Goal: Navigation & Orientation: Go to known website

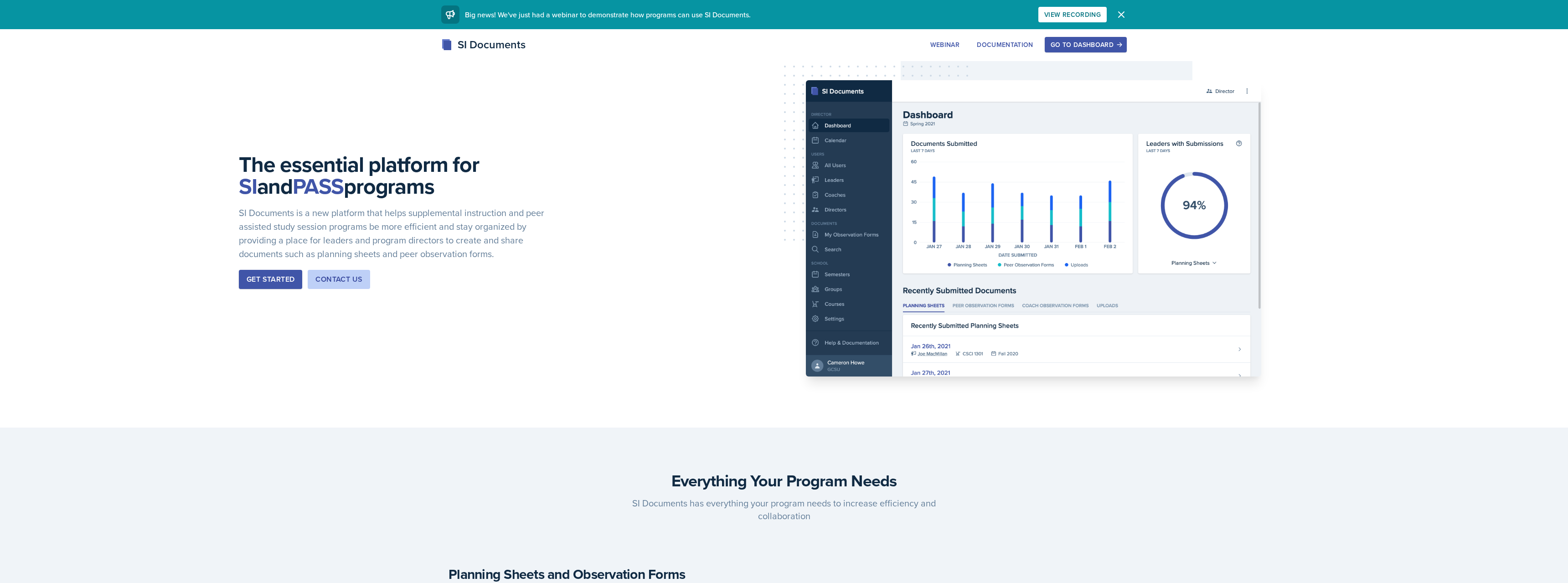
click at [1083, 46] on div "Go to Dashboard" at bounding box center [1085, 44] width 70 height 7
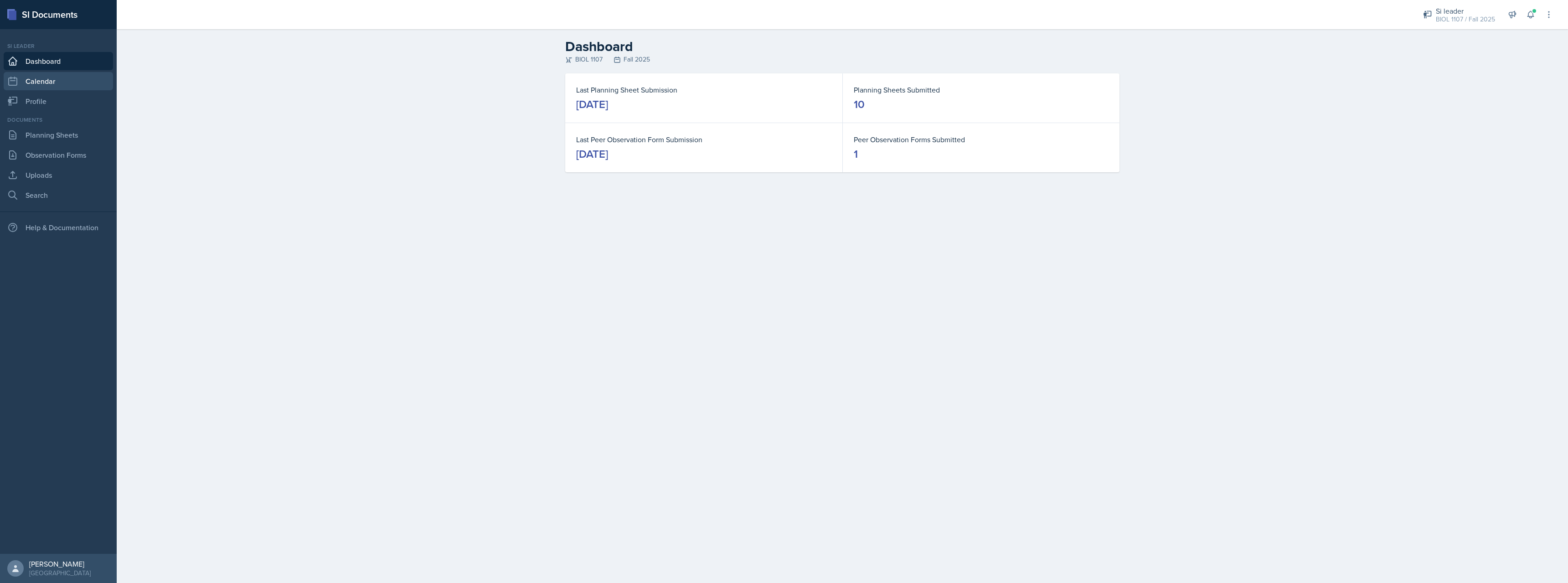
click at [46, 85] on link "Calendar" at bounding box center [58, 81] width 110 height 18
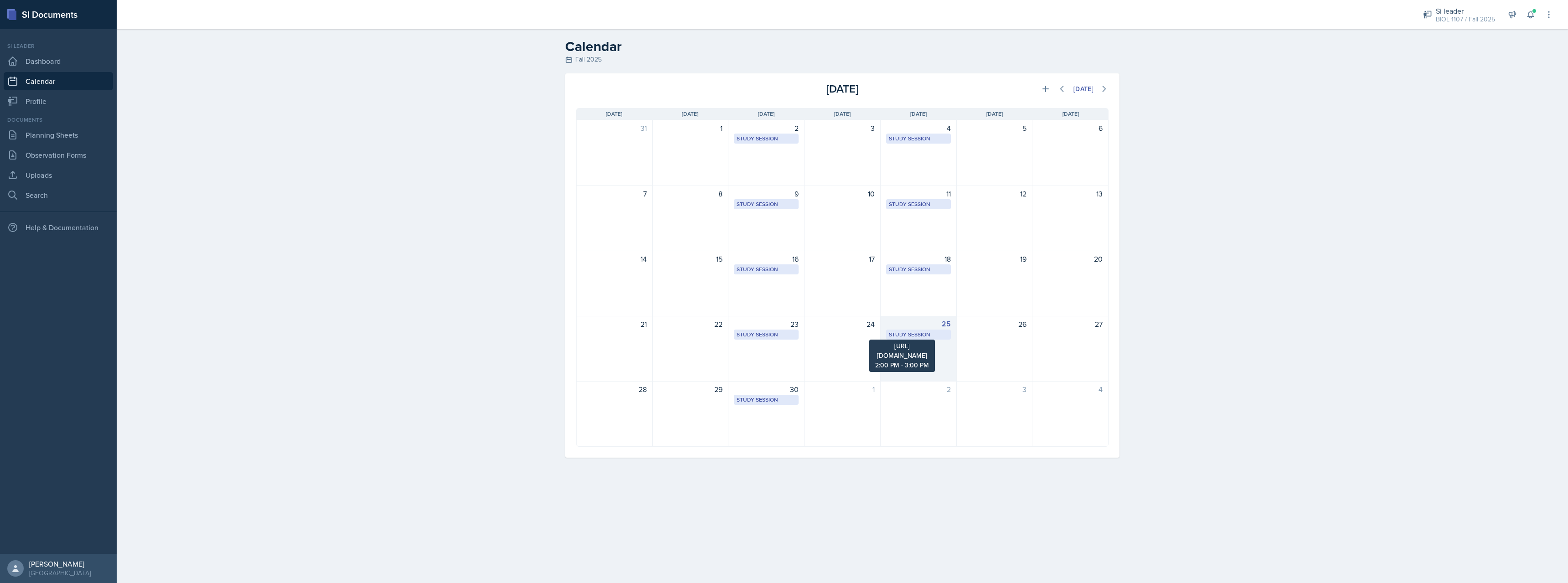
click at [917, 332] on div "Study Session" at bounding box center [918, 334] width 59 height 8
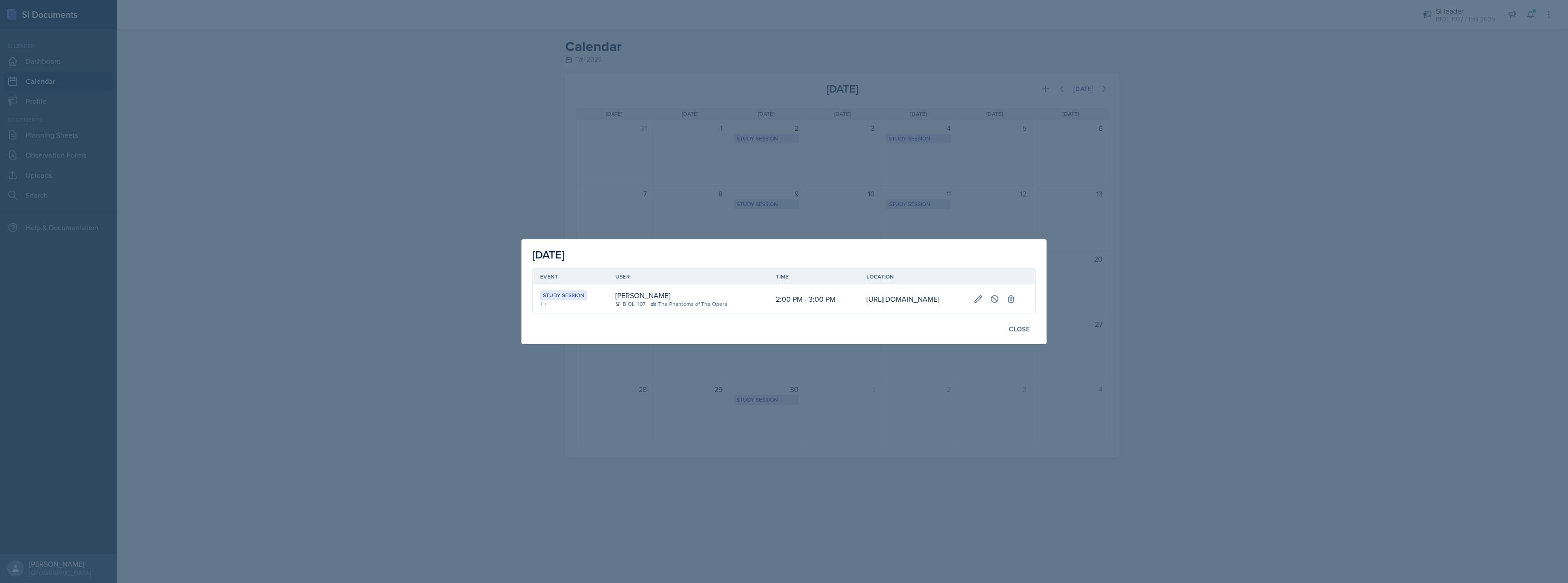
click at [867, 304] on td "[URL][DOMAIN_NAME]" at bounding box center [912, 299] width 107 height 29
click at [910, 394] on div at bounding box center [784, 292] width 1568 height 583
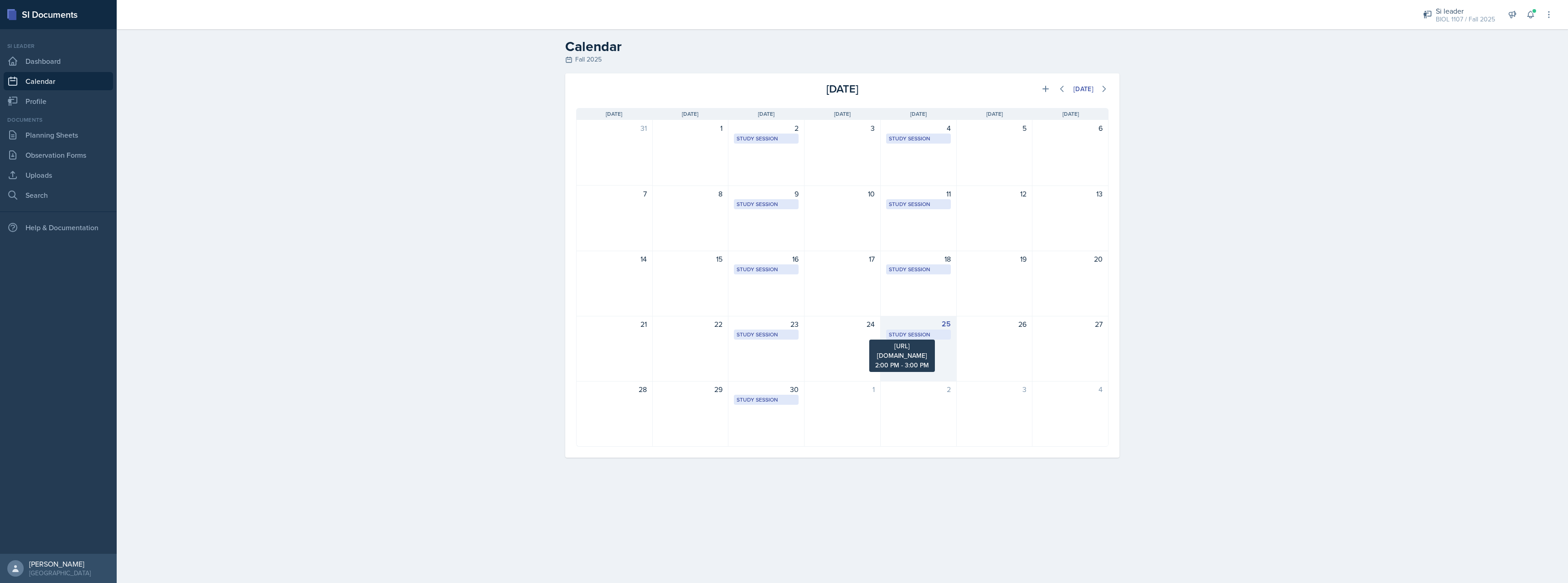
click at [914, 338] on div "Study Session" at bounding box center [918, 334] width 59 height 8
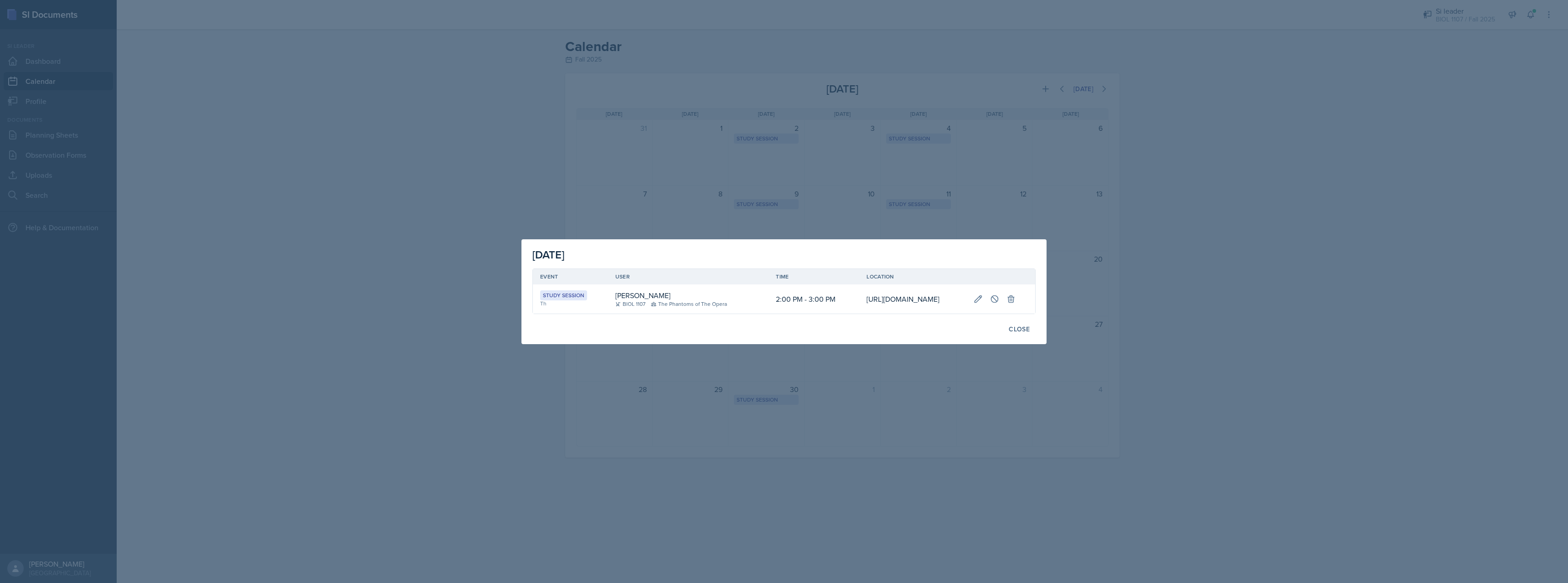
click at [900, 399] on div at bounding box center [784, 292] width 1568 height 583
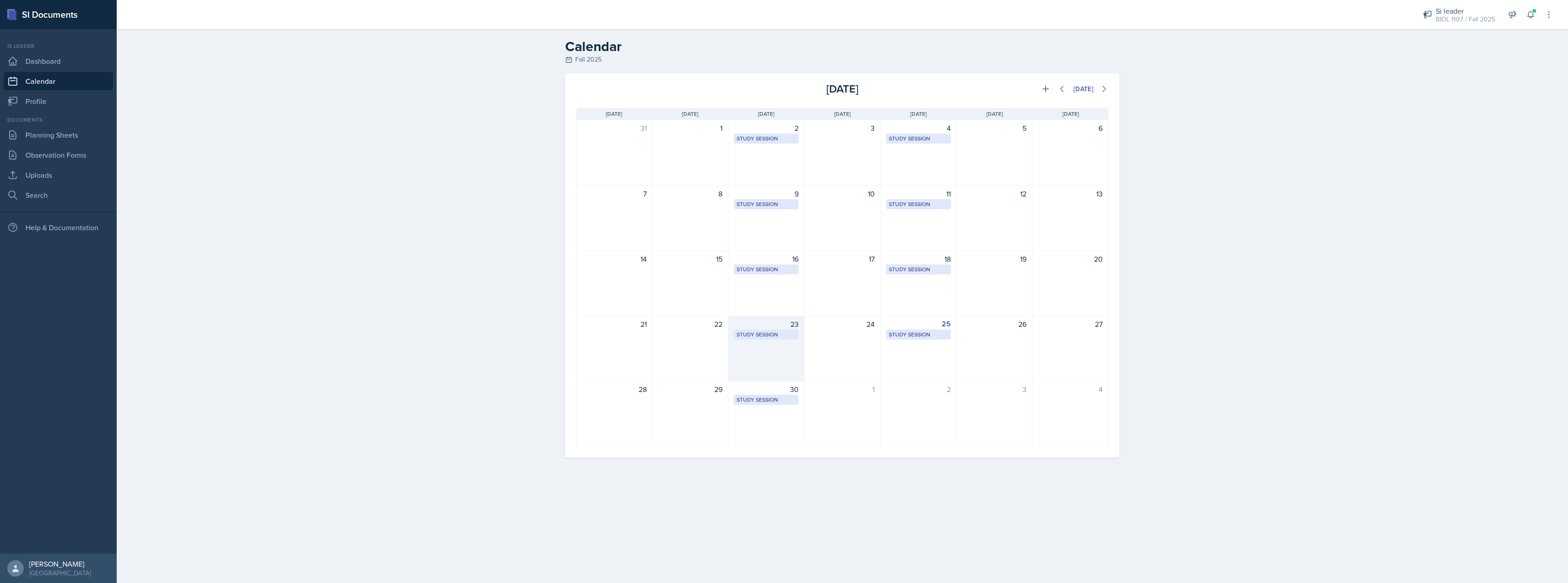
click at [754, 343] on div "23 Study Session [URL][DOMAIN_NAME] 3:00 PM - 4:00 PM" at bounding box center [766, 349] width 76 height 66
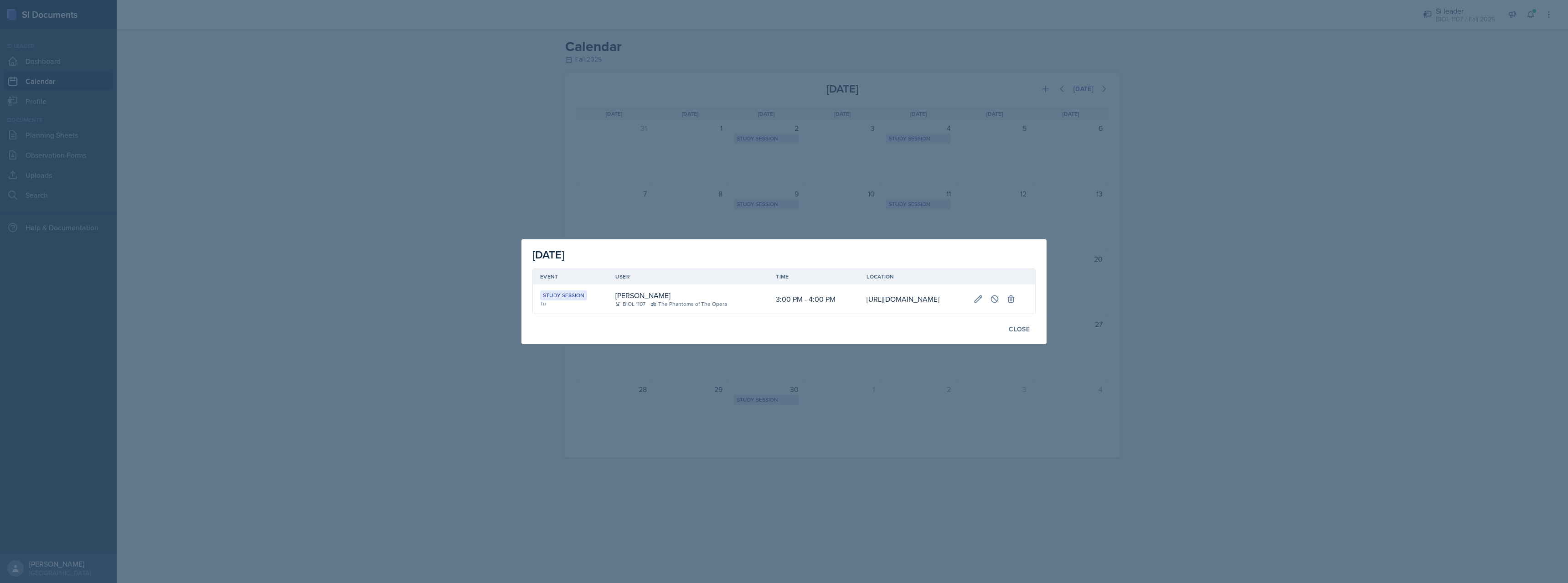
click at [775, 412] on div at bounding box center [784, 292] width 1568 height 583
